Goal: Task Accomplishment & Management: Manage account settings

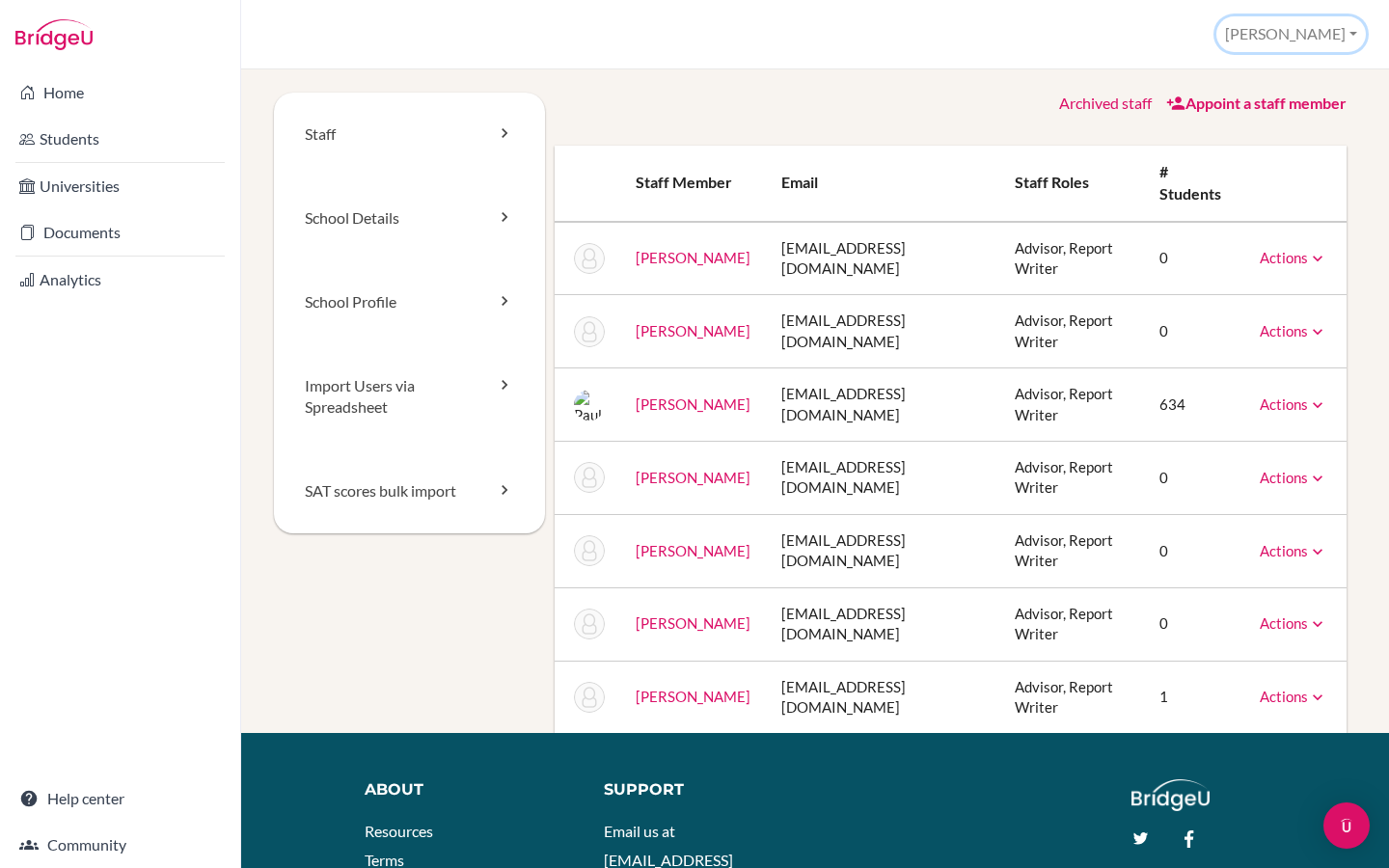
click at [1343, 41] on button "[PERSON_NAME]" at bounding box center [1290, 35] width 149 height 36
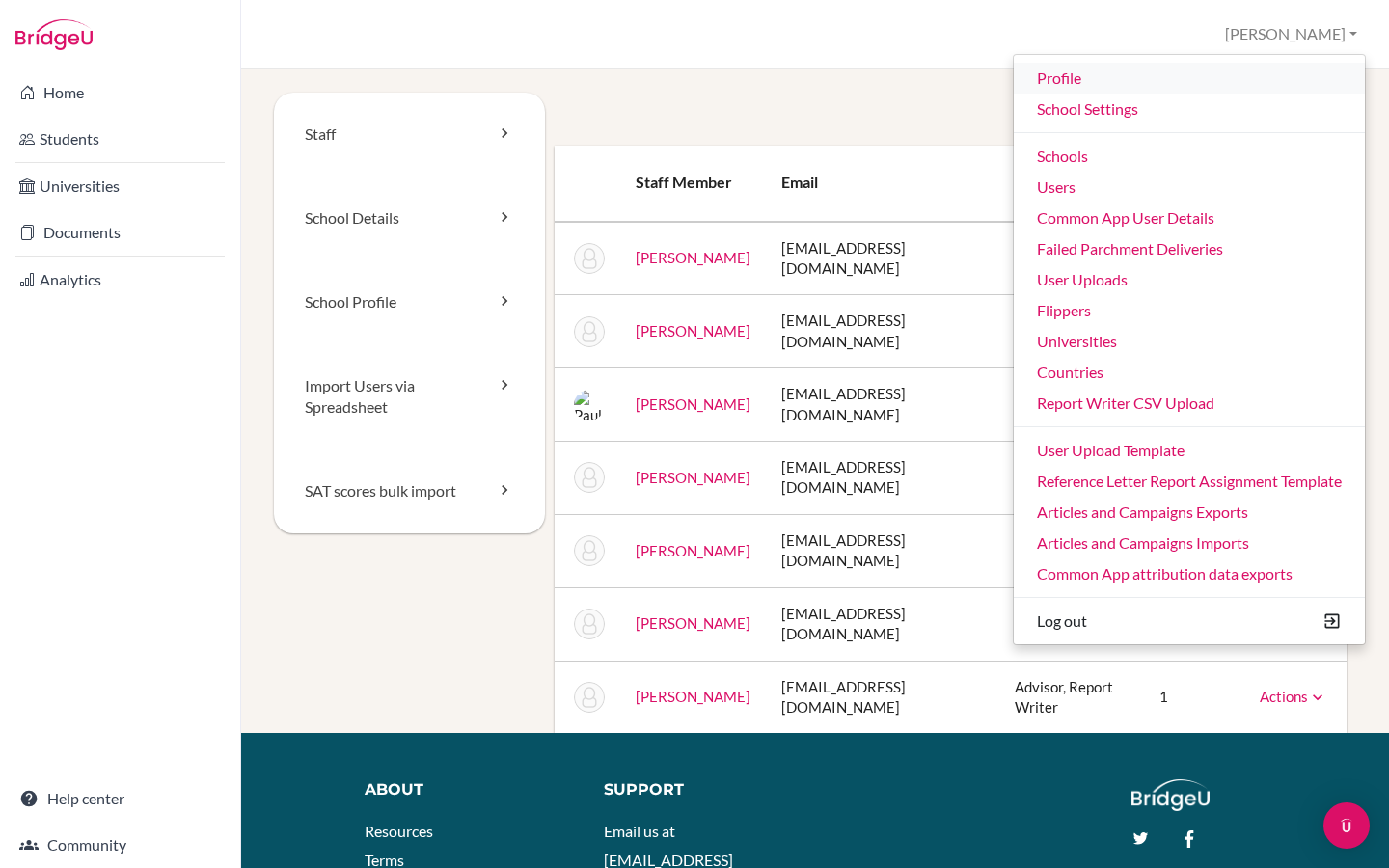
click at [1073, 74] on link "Profile" at bounding box center [1188, 77] width 351 height 31
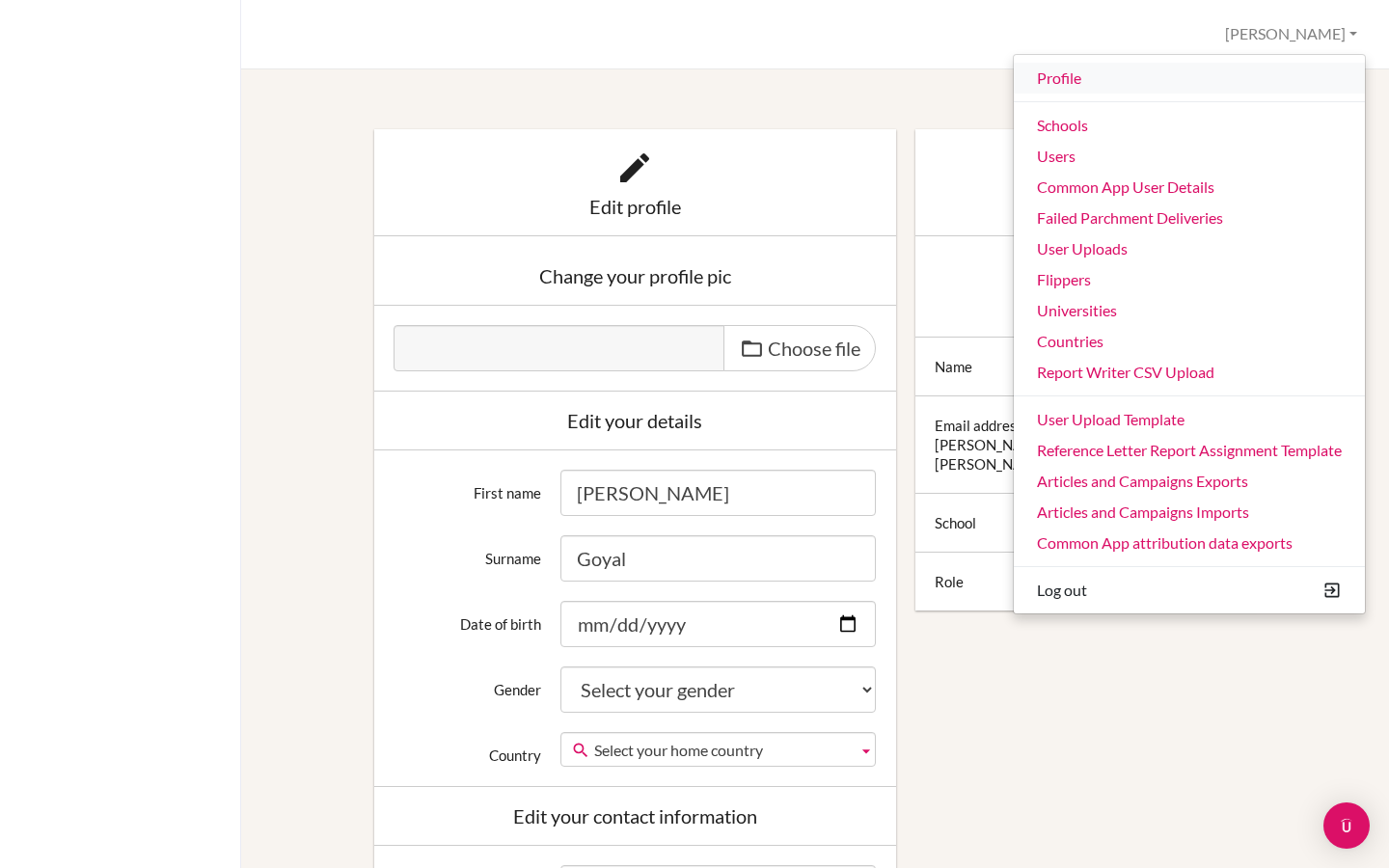
click at [1103, 83] on link "Profile" at bounding box center [1188, 77] width 351 height 31
